Goal: Information Seeking & Learning: Learn about a topic

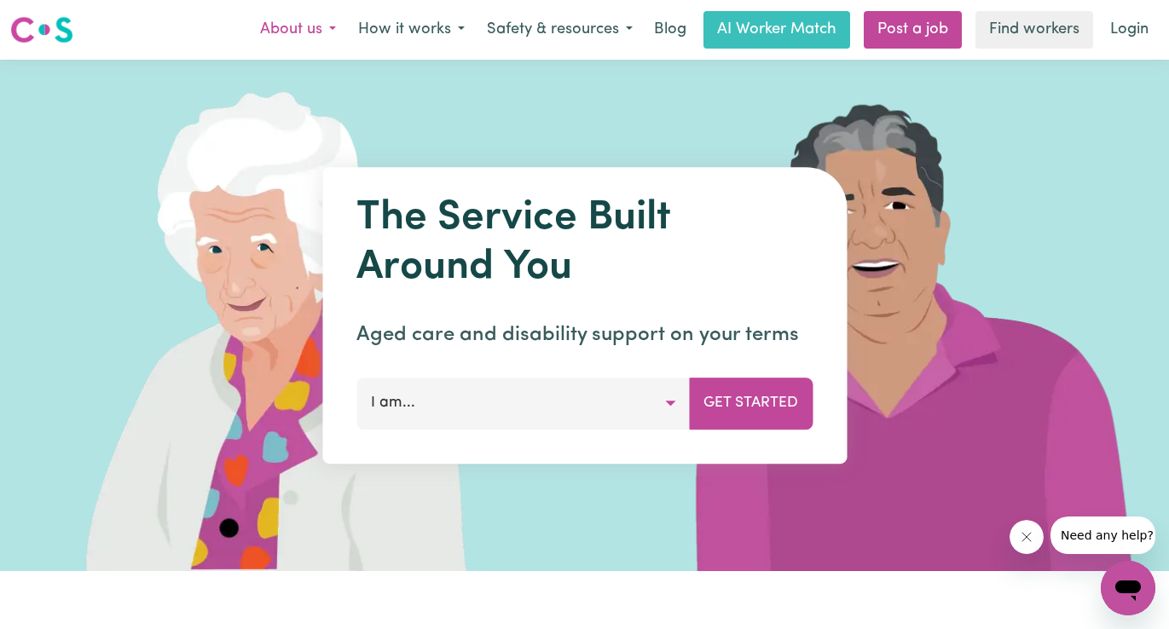
click at [330, 25] on button "About us" at bounding box center [298, 30] width 98 height 36
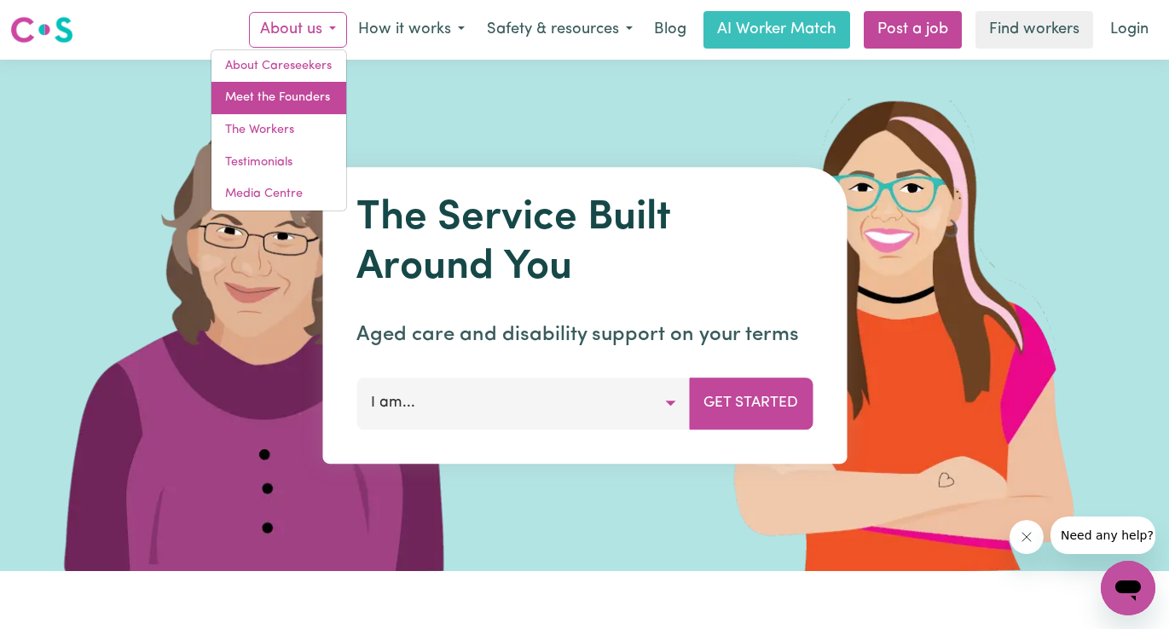
click at [310, 97] on link "Meet the Founders" at bounding box center [278, 98] width 135 height 32
